Goal: Manage account settings

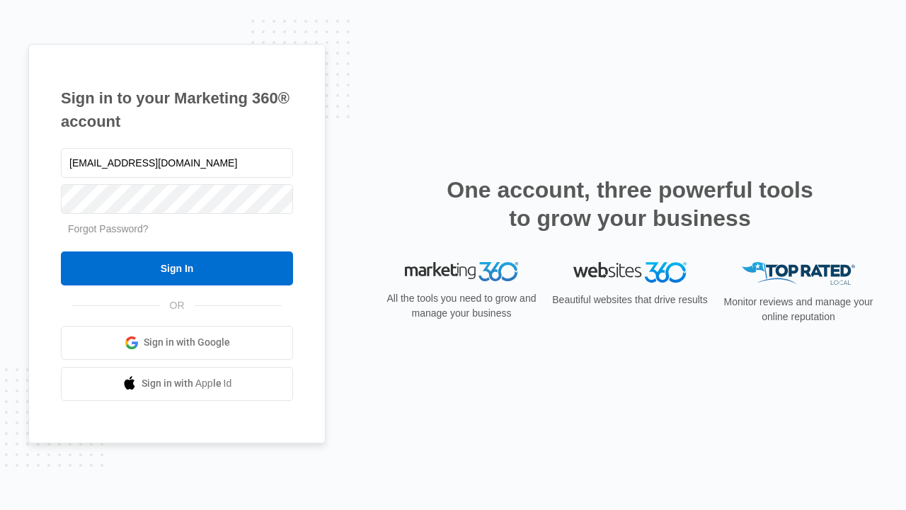
type input "[EMAIL_ADDRESS][DOMAIN_NAME]"
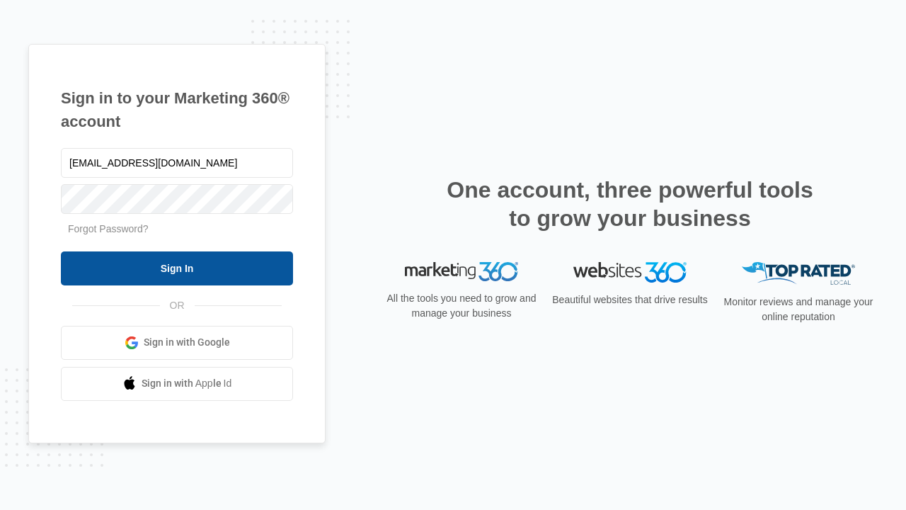
click at [177, 268] on input "Sign In" at bounding box center [177, 268] width 232 height 34
